Goal: Transaction & Acquisition: Download file/media

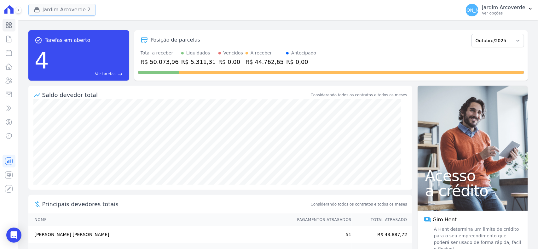
click at [80, 13] on button "Jardim Arcoverde 2" at bounding box center [62, 10] width 68 height 12
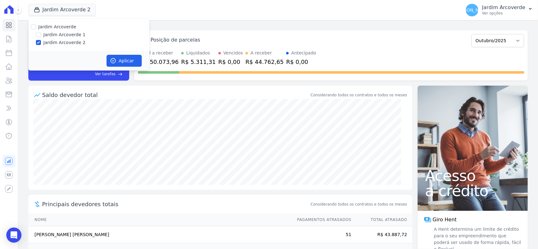
click at [53, 32] on label "Jardim Arcoverde 1" at bounding box center [64, 35] width 42 height 7
click at [41, 32] on input "Jardim Arcoverde 1" at bounding box center [38, 34] width 5 height 5
checkbox input "true"
click at [130, 57] on button "Aplicar" at bounding box center [123, 61] width 35 height 12
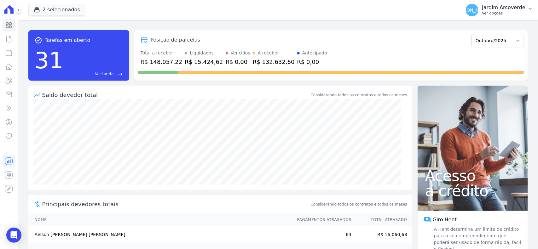
click at [521, 14] on p "Ver opções" at bounding box center [503, 13] width 43 height 5
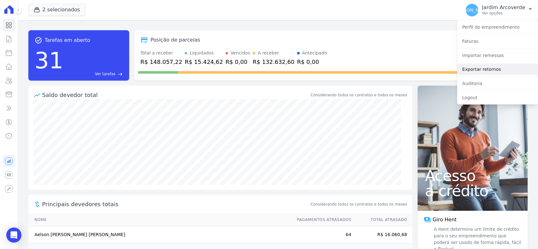
click at [511, 66] on link "Exportar retornos" at bounding box center [497, 69] width 81 height 11
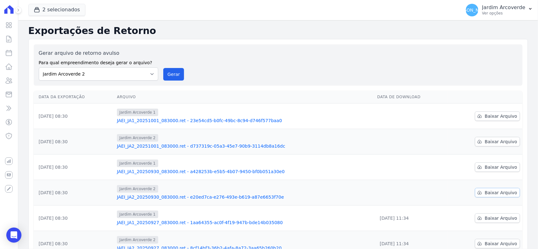
click at [498, 192] on span "Baixar Arquivo" at bounding box center [501, 193] width 32 height 6
click at [498, 167] on span "Baixar Arquivo" at bounding box center [501, 167] width 32 height 6
click at [502, 137] on link "Baixar Arquivo" at bounding box center [497, 141] width 45 height 9
click at [496, 117] on span "Baixar Arquivo" at bounding box center [501, 116] width 32 height 6
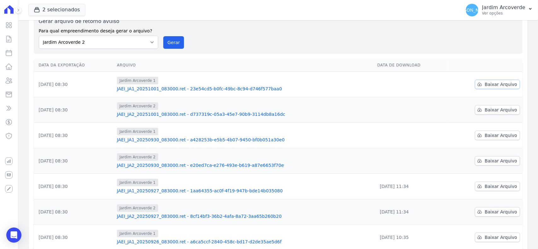
scroll to position [79, 0]
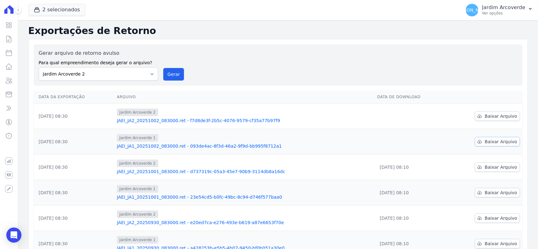
click at [497, 144] on span "Baixar Arquivo" at bounding box center [501, 142] width 32 height 6
click at [499, 120] on link "Baixar Arquivo" at bounding box center [497, 116] width 45 height 9
click at [10, 37] on icon at bounding box center [9, 39] width 5 height 6
